Goal: Navigation & Orientation: Find specific page/section

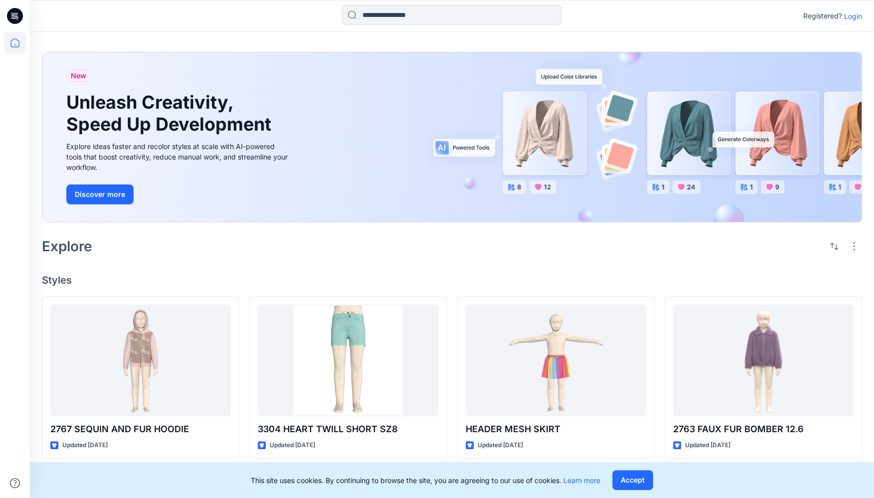
click at [854, 19] on p "Login" at bounding box center [853, 16] width 18 height 10
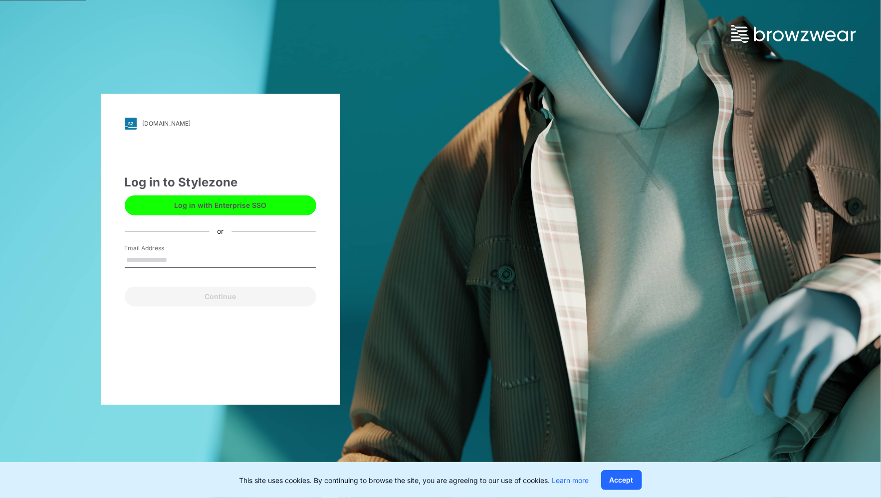
click at [158, 253] on input "Email Address" at bounding box center [220, 260] width 191 height 15
type input "**********"
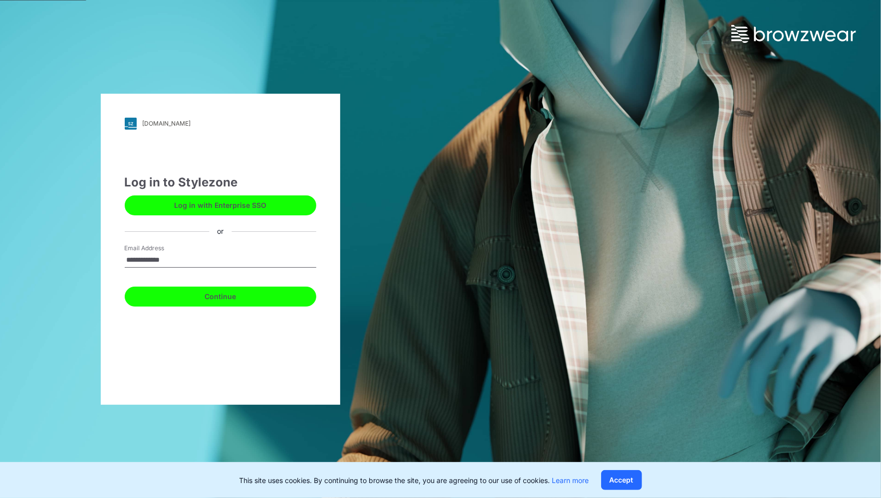
click at [197, 297] on button "Continue" at bounding box center [220, 297] width 191 height 20
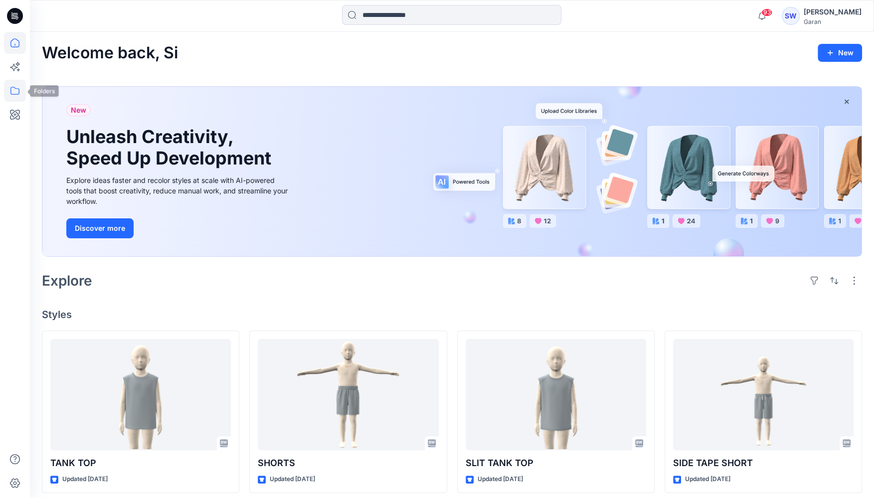
click at [22, 91] on icon at bounding box center [15, 91] width 22 height 22
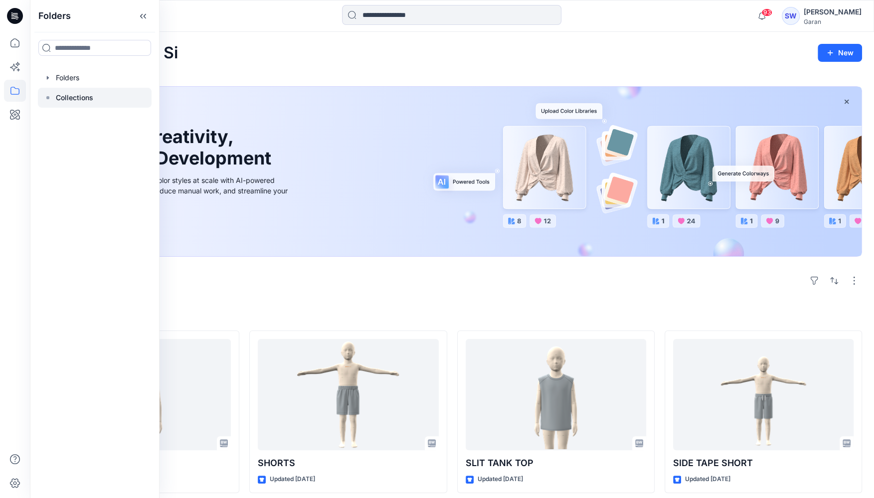
click at [70, 101] on p "Collections" at bounding box center [74, 98] width 37 height 12
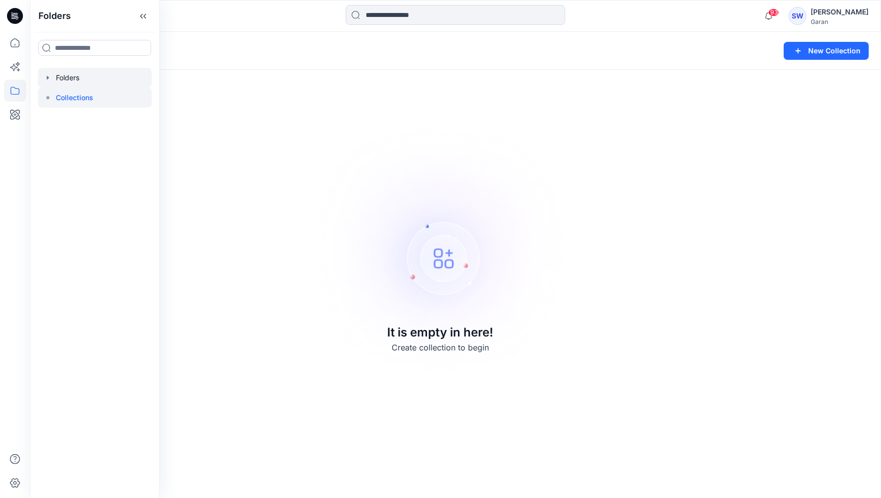
click at [53, 77] on div at bounding box center [95, 78] width 114 height 20
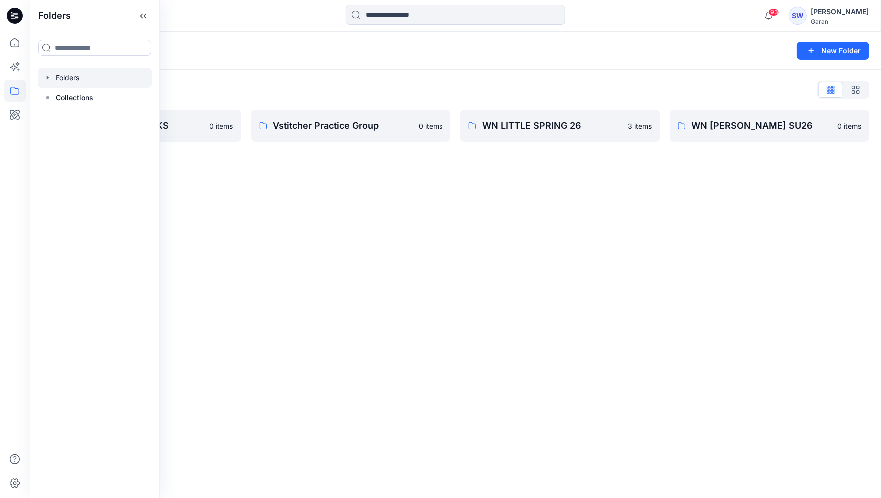
click at [701, 181] on div "Folders New Folder Folders List FIT APPROVED BLOCKS 0 items Vstitcher Practice …" at bounding box center [455, 265] width 851 height 466
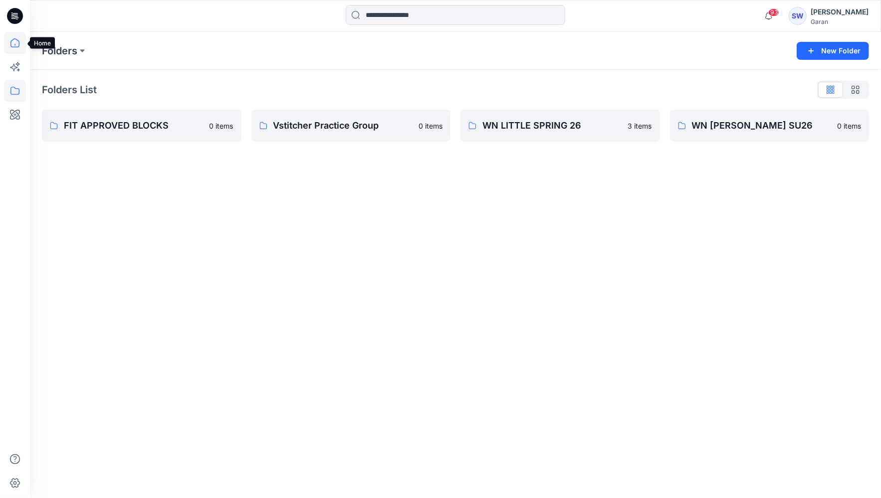
click at [16, 40] on icon at bounding box center [15, 43] width 22 height 22
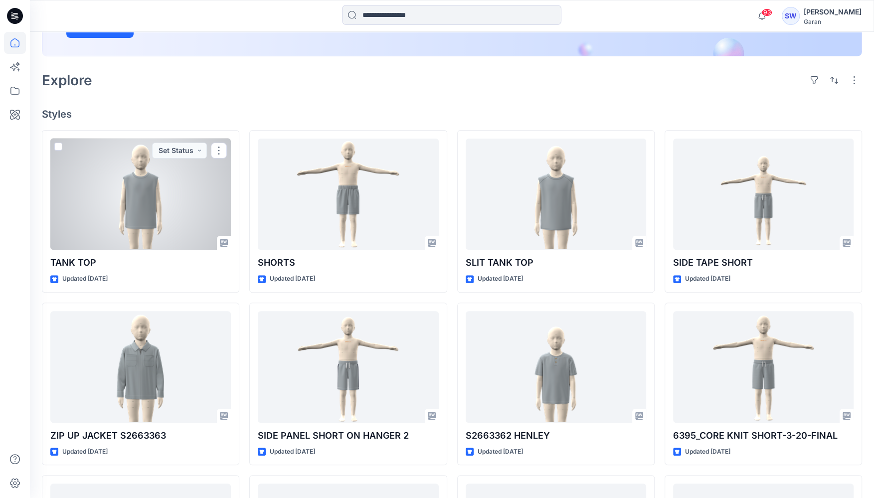
scroll to position [203, 0]
